Goal: Information Seeking & Learning: Find specific fact

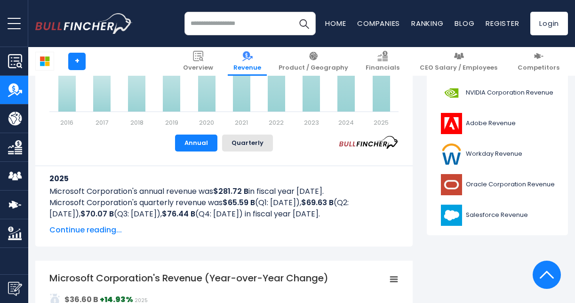
scroll to position [388, 0]
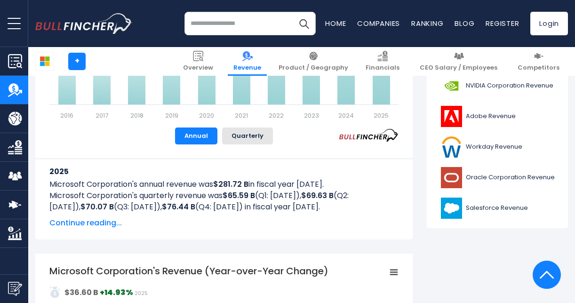
click at [94, 220] on span "Continue reading..." at bounding box center [223, 222] width 349 height 11
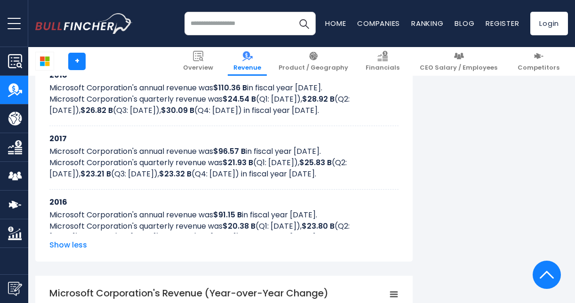
scroll to position [979, 0]
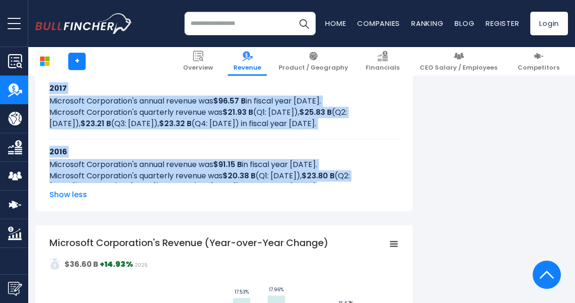
drag, startPoint x: 291, startPoint y: 178, endPoint x: 44, endPoint y: 83, distance: 264.6
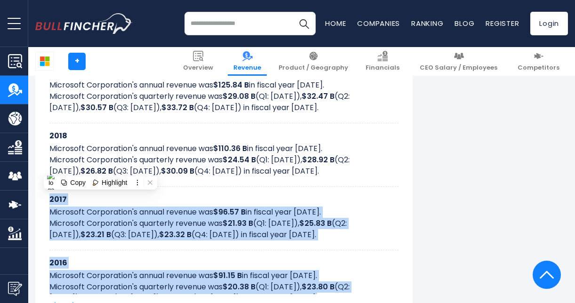
scroll to position [857, 0]
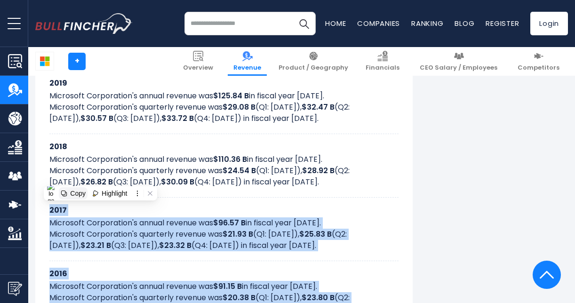
click at [71, 195] on div "Copy" at bounding box center [78, 194] width 16 height 8
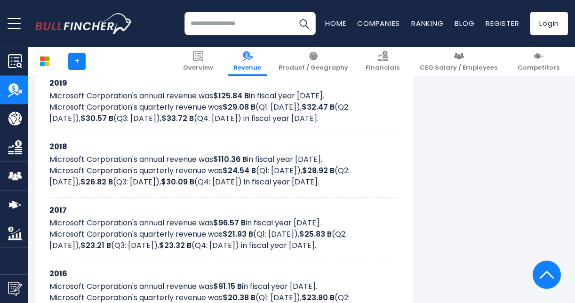
click at [76, 181] on div "2018 Microsoft Corporation's annual revenue was $110.36 B in fiscal year [DATE]…" at bounding box center [223, 165] width 349 height 63
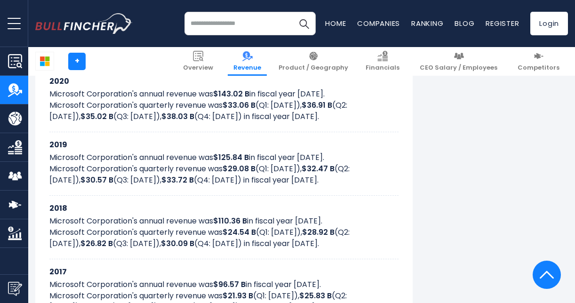
scroll to position [795, 0]
drag, startPoint x: 290, startPoint y: 236, endPoint x: 229, endPoint y: 241, distance: 61.3
click at [229, 241] on p "Microsoft Corporation's quarterly revenue was $24.54 B (Q1: [DATE]), $28.92 B (…" at bounding box center [223, 238] width 349 height 23
click at [355, 247] on div "2018 Microsoft Corporation's annual revenue was $110.36 B in fiscal year [DATE]…" at bounding box center [223, 227] width 349 height 63
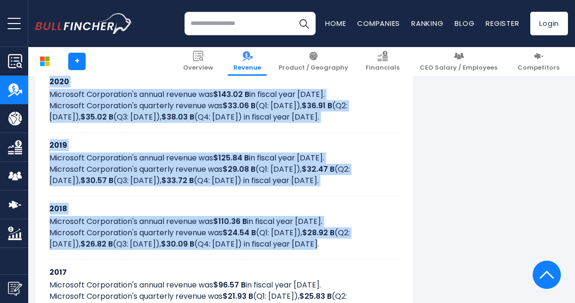
drag, startPoint x: 292, startPoint y: 237, endPoint x: 46, endPoint y: 79, distance: 291.5
click at [46, 79] on div "2025 Microsoft Corporation's annual revenue was $281.72 B in fiscal year [DATE]…" at bounding box center [223, 59] width 377 height 616
copy div "2020 Microsoft Corporation's annual revenue was $143.02 B in fiscal year [DATE]…"
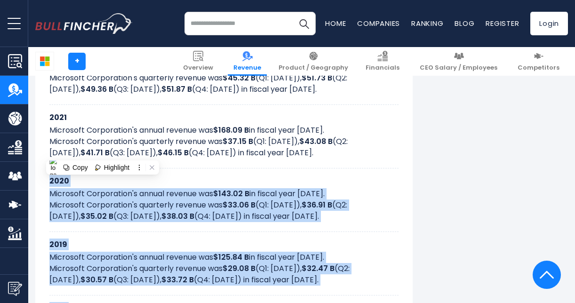
scroll to position [696, 0]
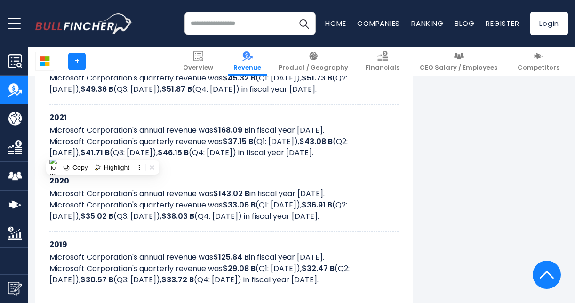
click at [302, 105] on div "2021 Microsoft Corporation's annual revenue was $168.09 B in fiscal year [DATE]…" at bounding box center [223, 136] width 349 height 63
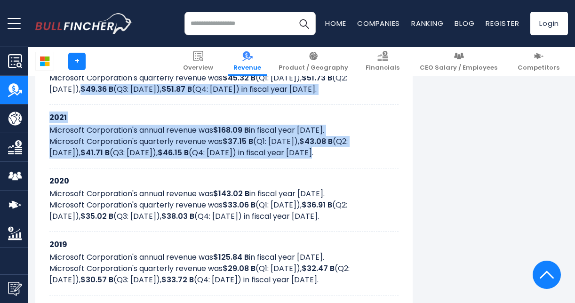
drag, startPoint x: 309, startPoint y: 147, endPoint x: 47, endPoint y: 86, distance: 269.6
click at [47, 86] on div "2025 Microsoft Corporation's annual revenue was $281.72 B in fiscal year [DATE]…" at bounding box center [223, 158] width 377 height 616
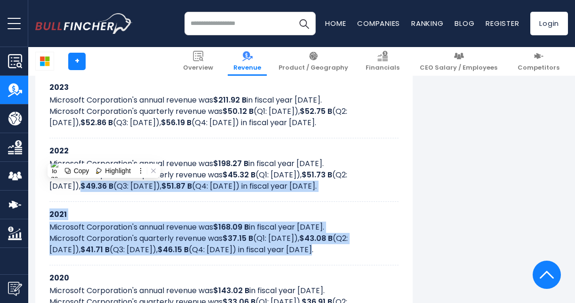
scroll to position [576, 0]
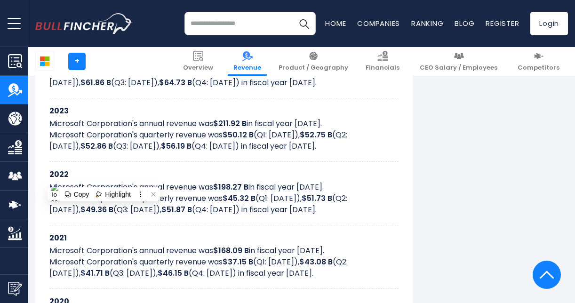
click at [323, 279] on div "2021 Microsoft Corporation's annual revenue was $168.09 B in fiscal year [DATE]…" at bounding box center [223, 256] width 349 height 63
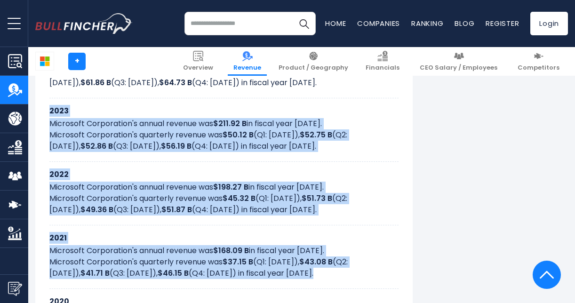
drag, startPoint x: 312, startPoint y: 270, endPoint x: 50, endPoint y: 108, distance: 308.3
click at [50, 108] on div "2025 Microsoft Corporation's annual revenue was $281.72 B in fiscal year [DATE]…" at bounding box center [223, 279] width 377 height 616
copy div "2023 Microsoft Corporation's annual revenue was $211.92 B in fiscal year [DATE]…"
click at [374, 196] on p "Microsoft Corporation's quarterly revenue was $45.32 B (Q1: [DATE]), $51.73 B (…" at bounding box center [223, 204] width 349 height 23
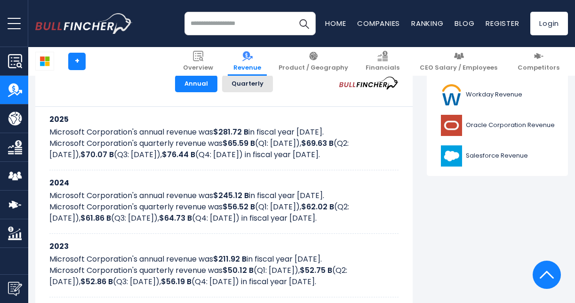
scroll to position [430, 0]
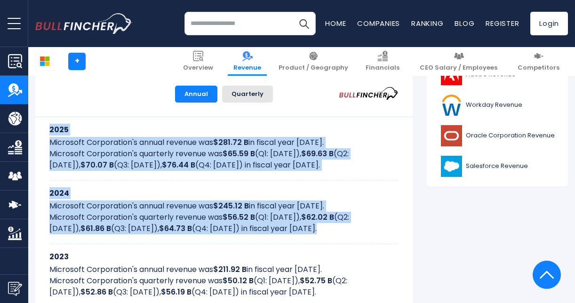
drag, startPoint x: 324, startPoint y: 228, endPoint x: 49, endPoint y: 130, distance: 291.7
copy div "2025 Microsoft Corporation's annual revenue was $281.72 B in fiscal year [DATE]…"
click at [256, 191] on h3 "2024" at bounding box center [223, 193] width 349 height 12
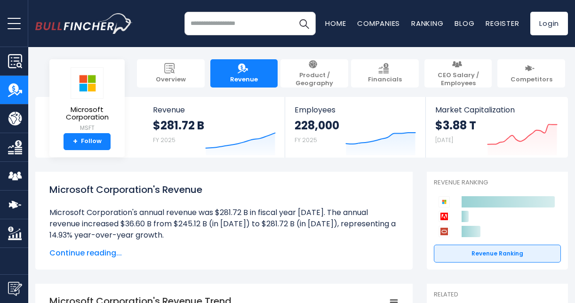
scroll to position [0, 0]
